Goal: Transaction & Acquisition: Subscribe to service/newsletter

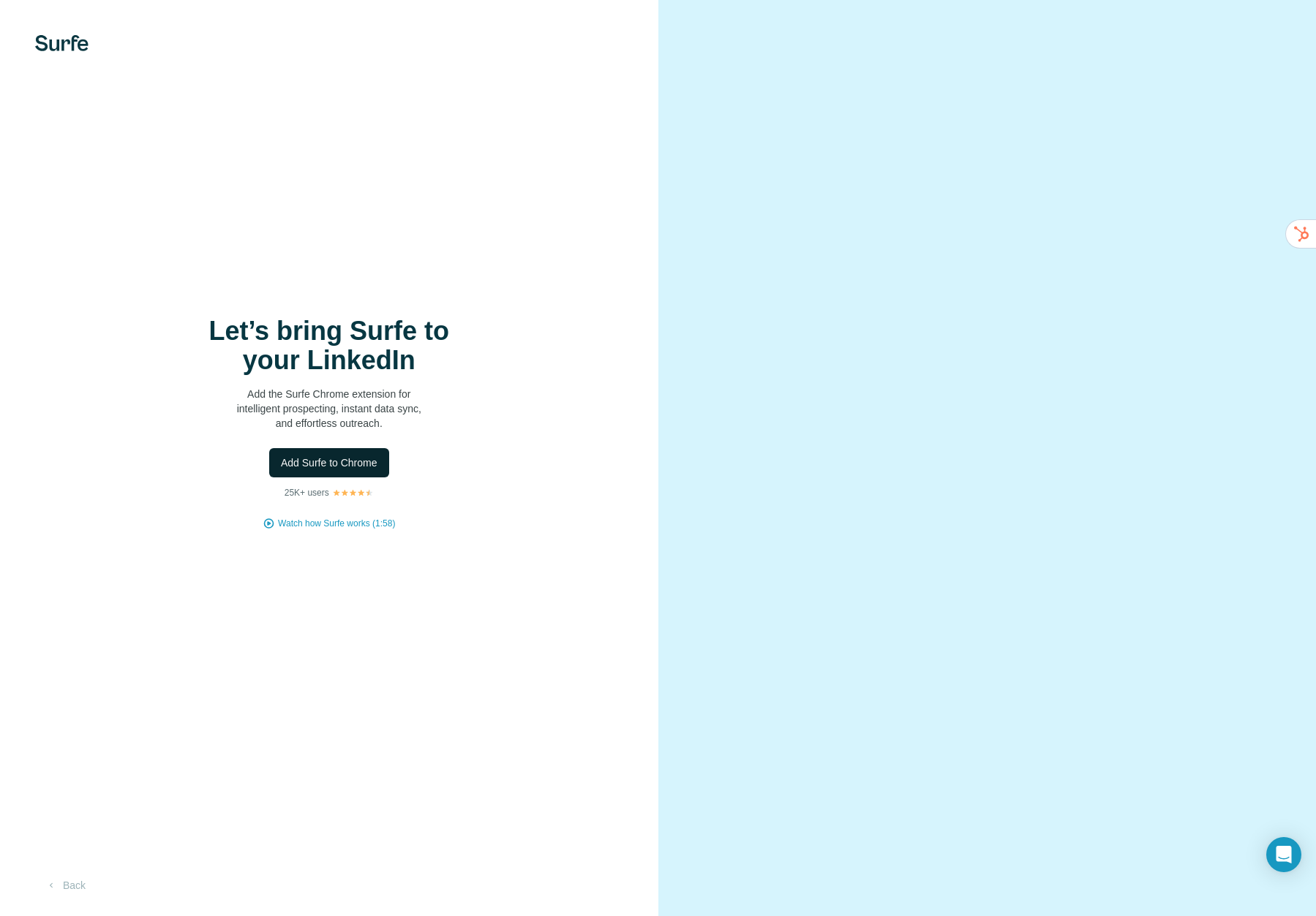
click at [338, 474] on button "Add Surfe to Chrome" at bounding box center [329, 463] width 120 height 29
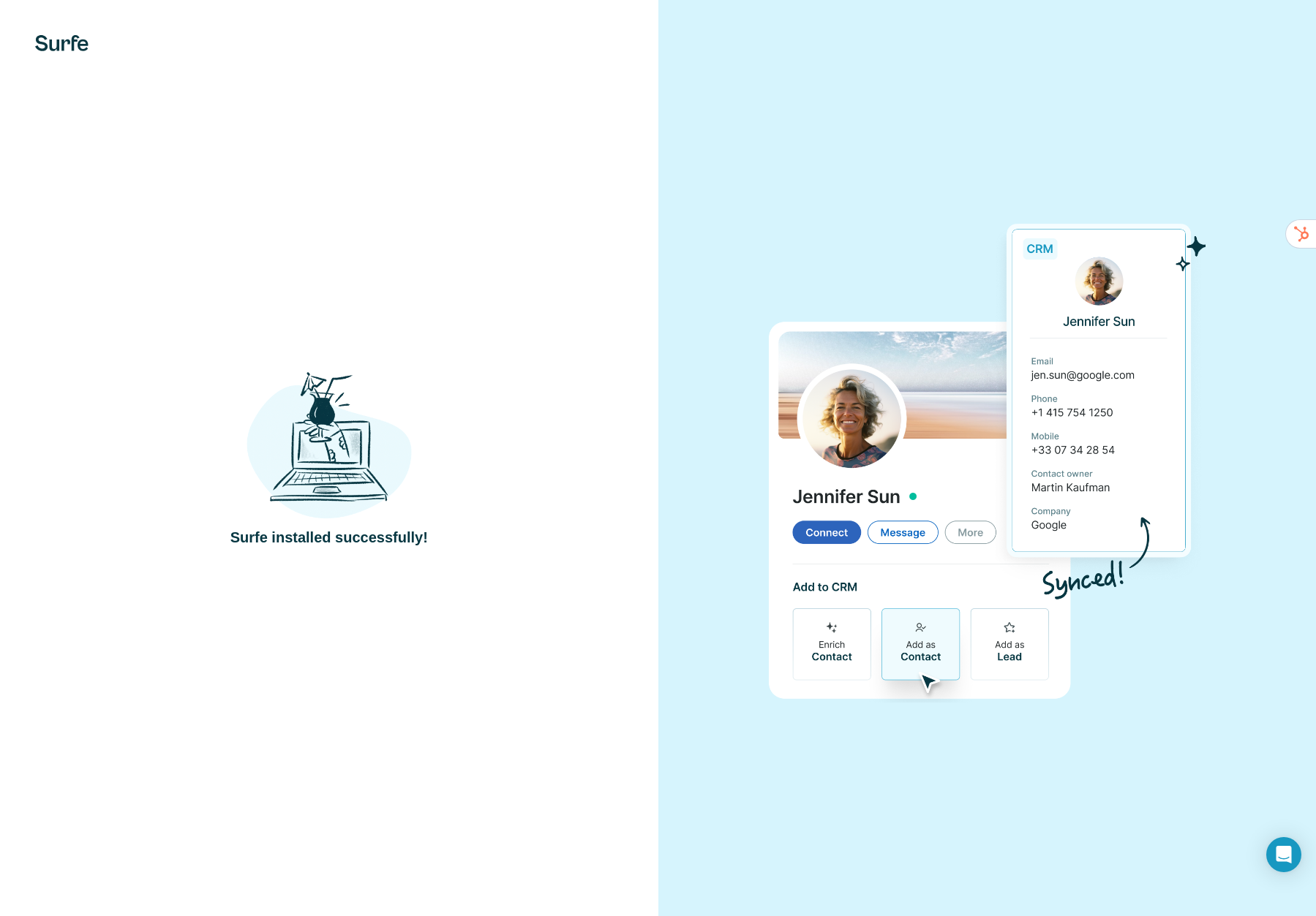
drag, startPoint x: 681, startPoint y: 174, endPoint x: 691, endPoint y: 201, distance: 28.8
click at [681, 175] on div at bounding box center [987, 458] width 658 height 916
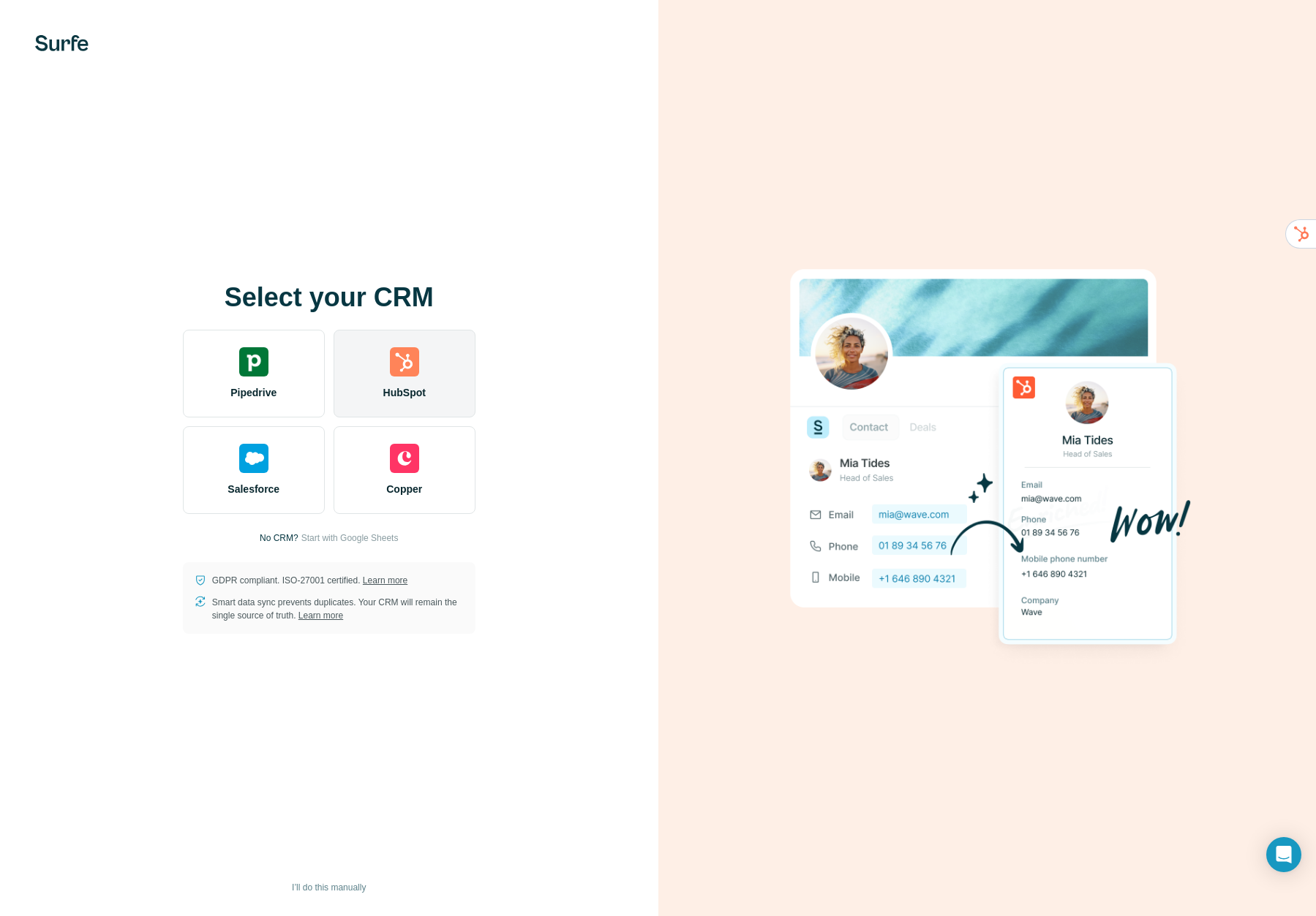
click at [421, 351] on div "HubSpot" at bounding box center [405, 374] width 142 height 88
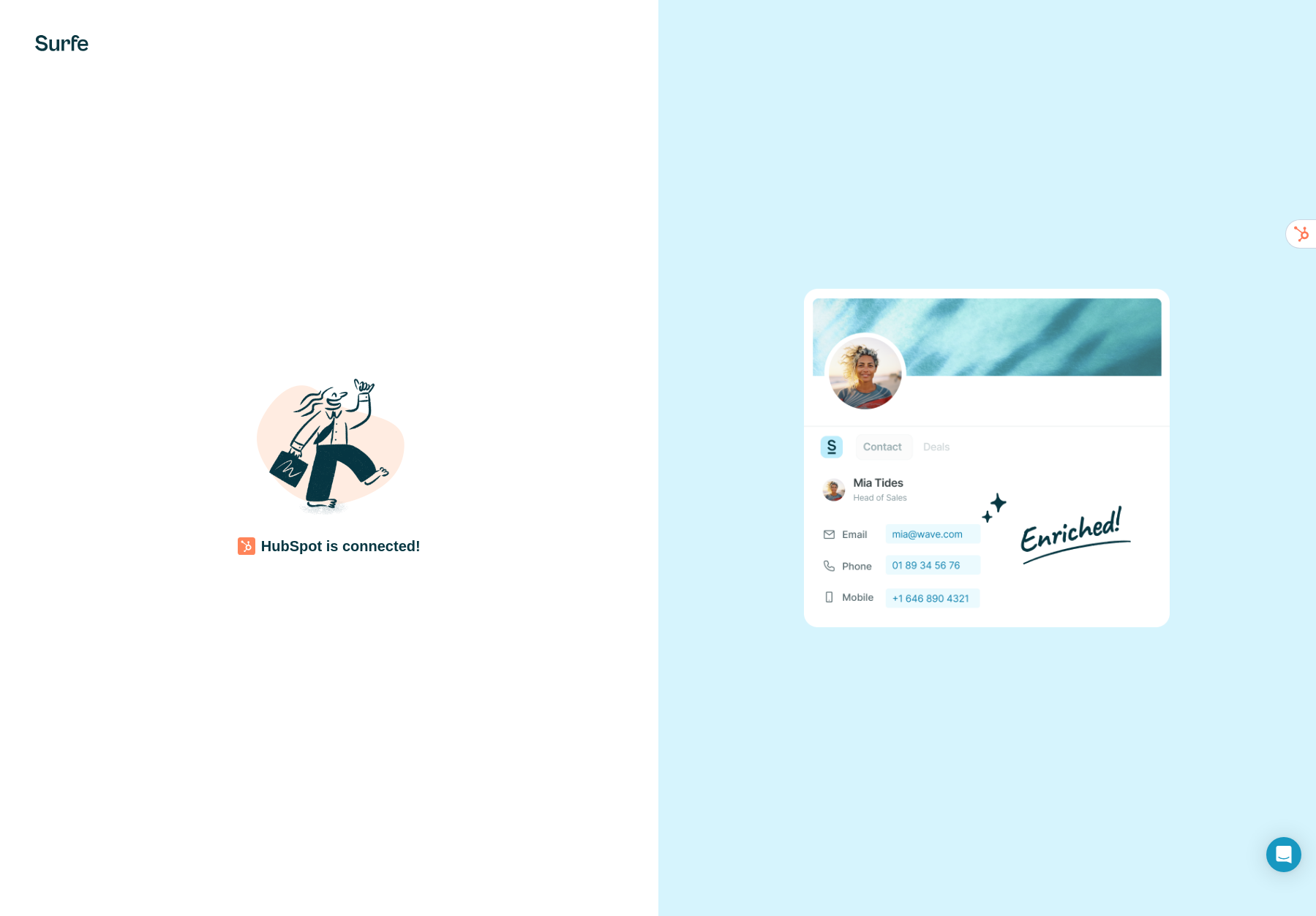
drag, startPoint x: 434, startPoint y: 362, endPoint x: 449, endPoint y: 357, distance: 15.8
click at [439, 358] on div "HubSpot is connected!" at bounding box center [329, 458] width 658 height 916
click at [494, 313] on div "HubSpot is connected!" at bounding box center [329, 458] width 658 height 916
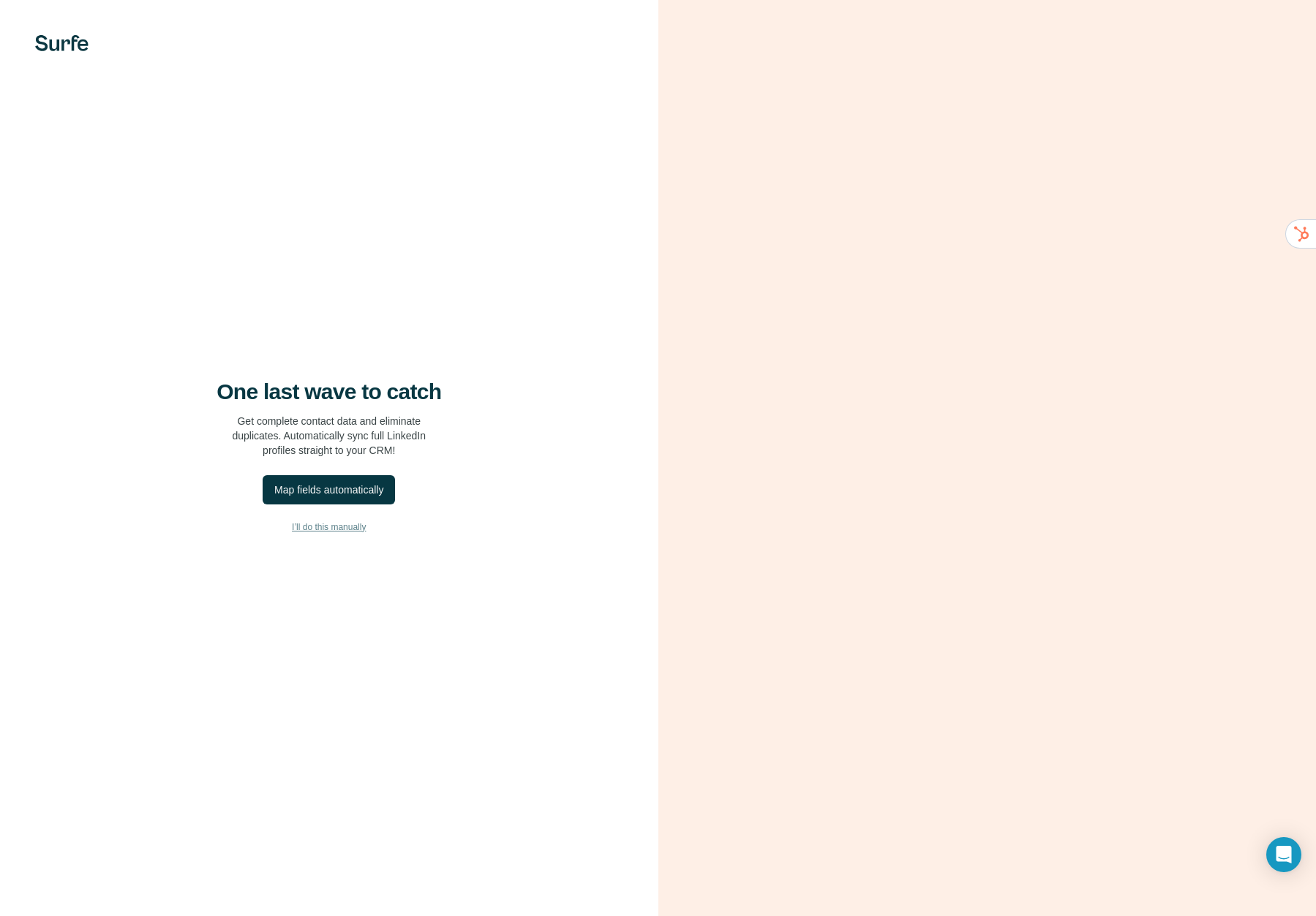
click at [335, 528] on span "I’ll do this manually" at bounding box center [329, 526] width 74 height 13
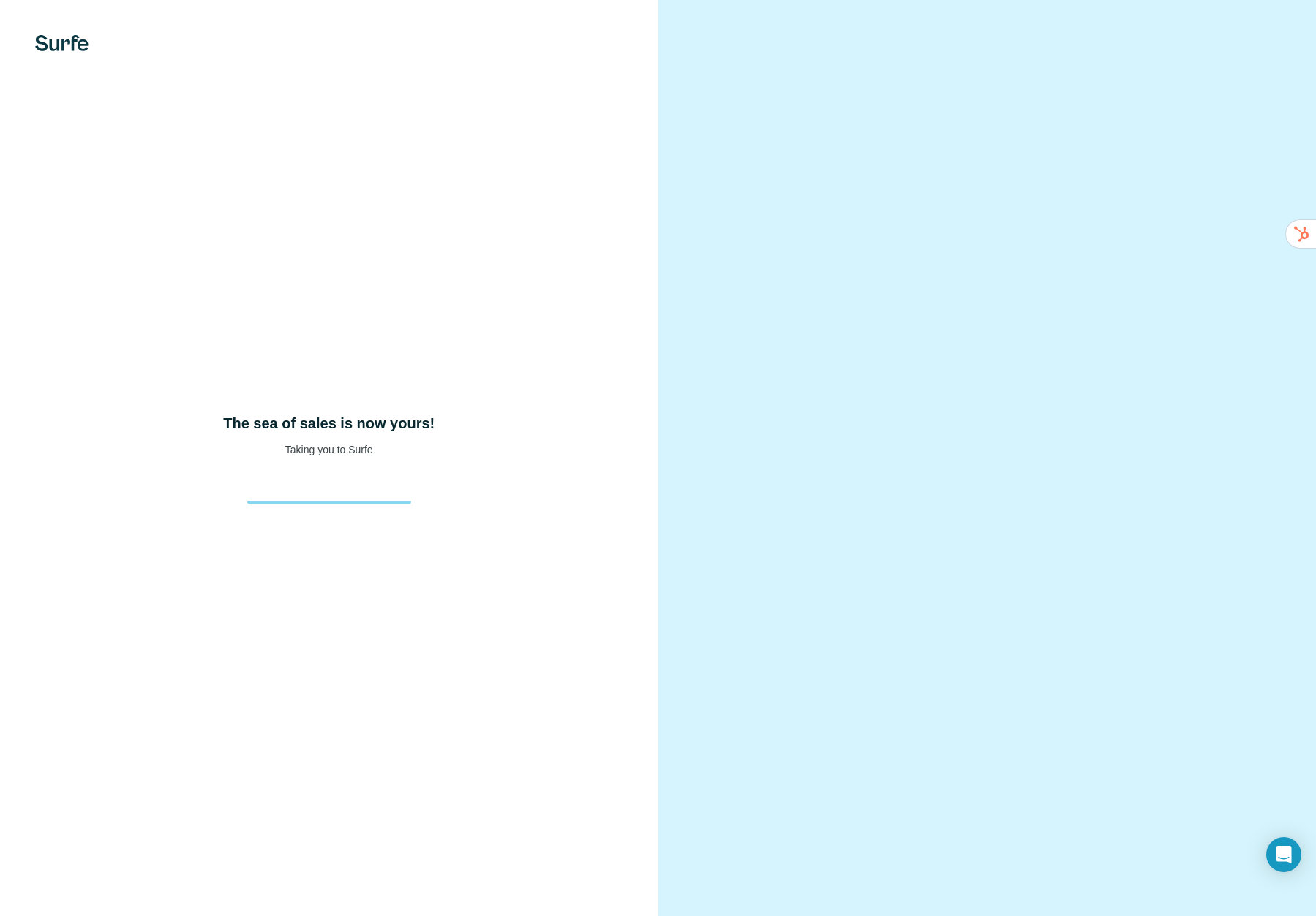
click at [419, 345] on div "The sea of sales is now yours! Taking you to Surfe" at bounding box center [329, 458] width 658 height 916
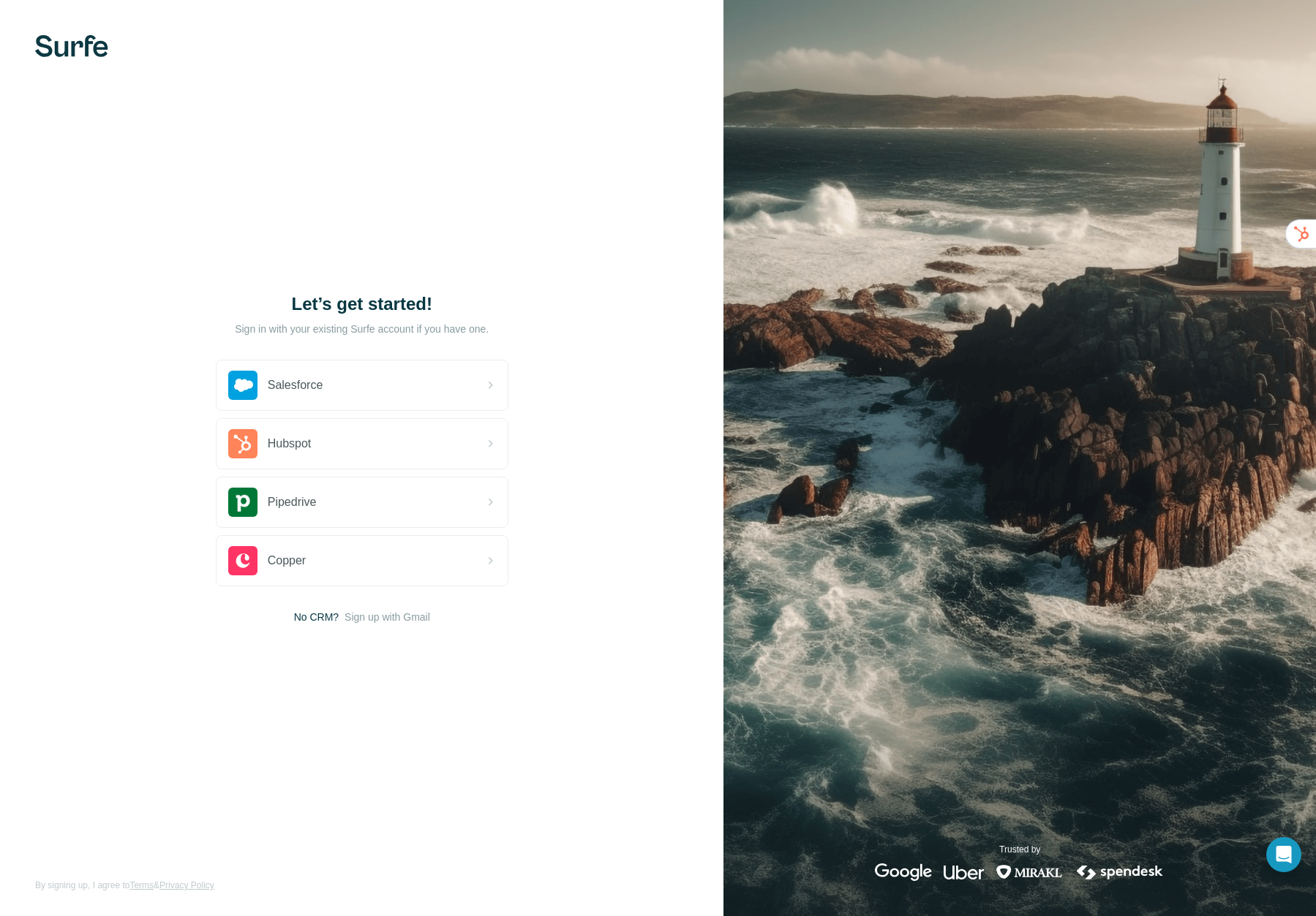
click at [466, 219] on div "Let’s get started! Sign in with your existing Surfe account if you have one. Sa…" at bounding box center [362, 458] width 724 height 916
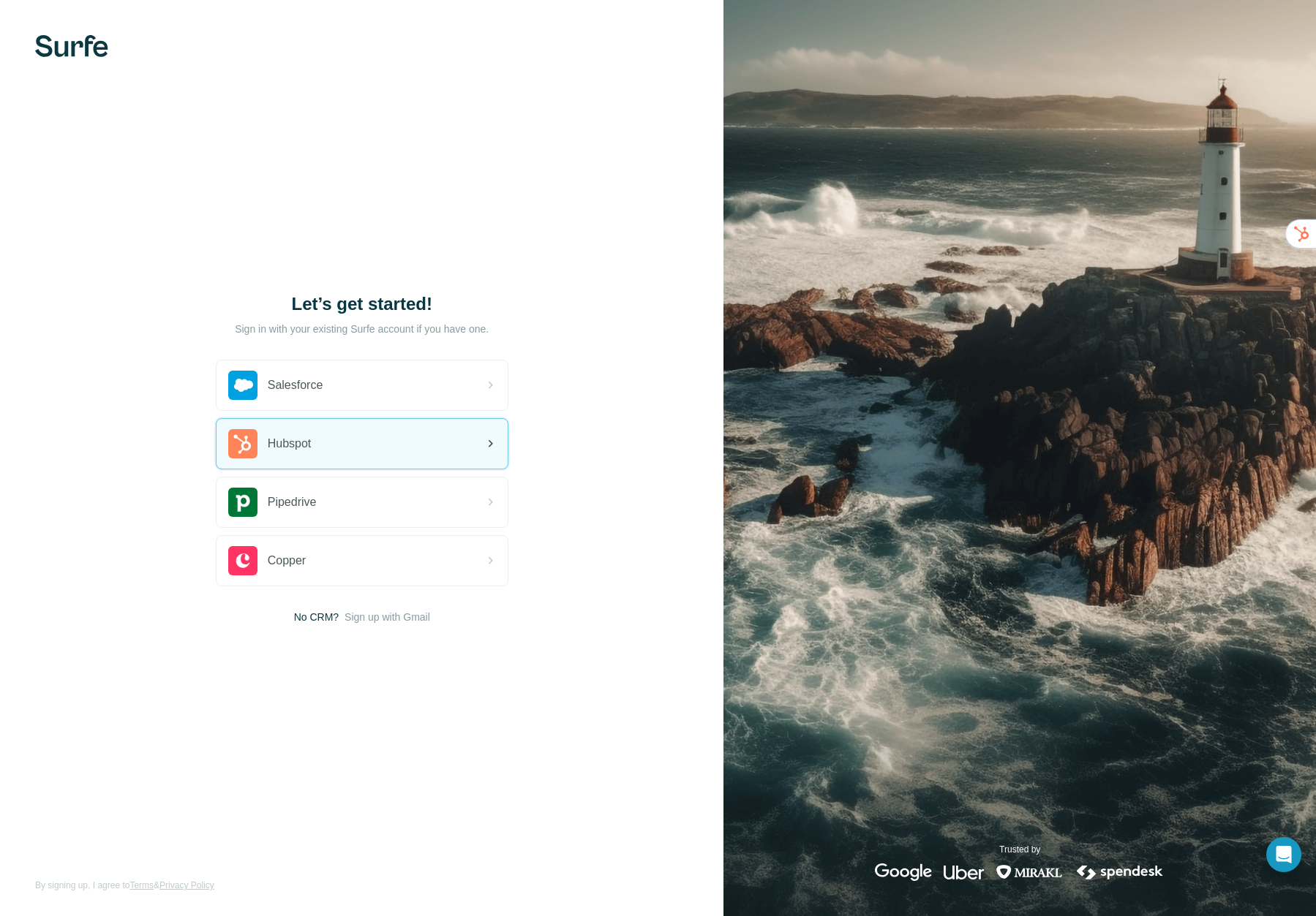
click at [387, 452] on div "Hubspot" at bounding box center [362, 444] width 291 height 50
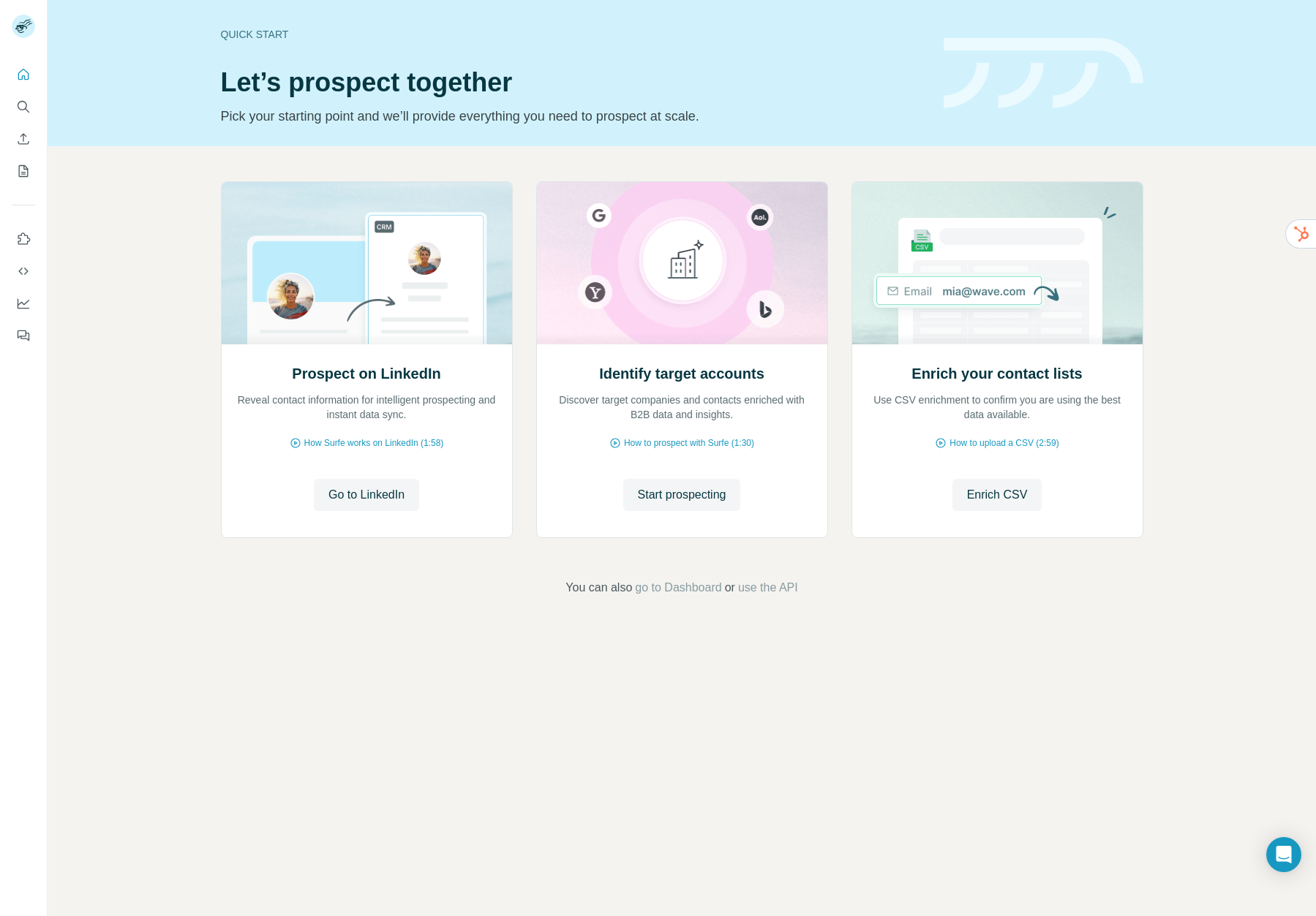
click at [166, 245] on div "Prospect on LinkedIn Reveal contact information for intelligent prospecting and…" at bounding box center [681, 389] width 1268 height 486
click at [184, 271] on div "Prospect on LinkedIn Reveal contact information for intelligent prospecting and…" at bounding box center [681, 389] width 1268 height 486
